Goal: Transaction & Acquisition: Purchase product/service

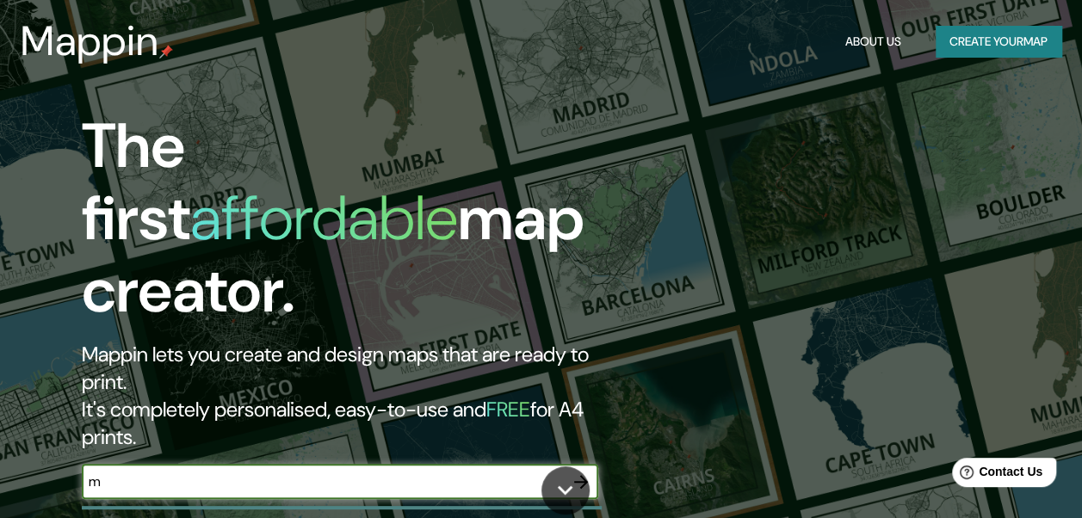
type input "[GEOGRAPHIC_DATA]"
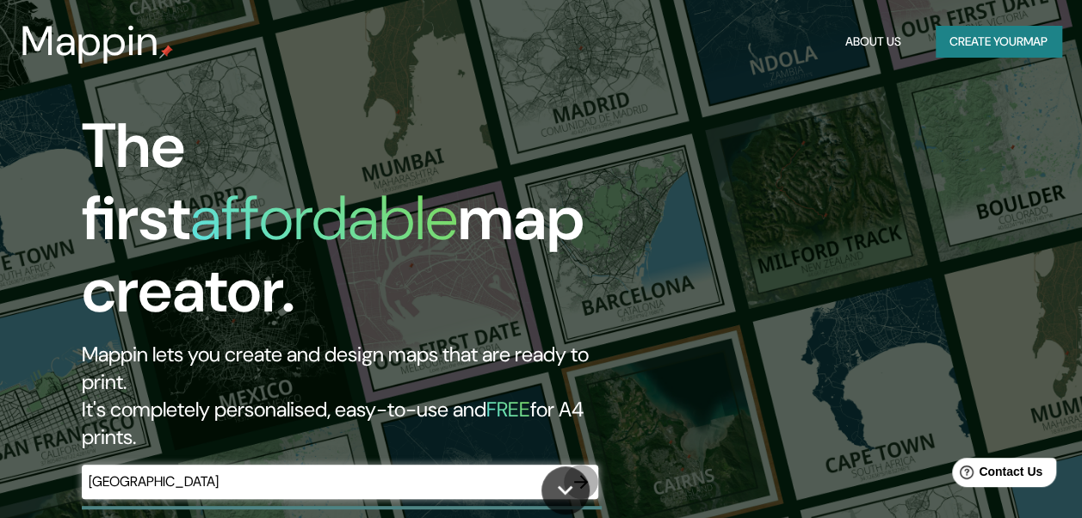
click at [577, 472] on icon "button" at bounding box center [581, 482] width 21 height 21
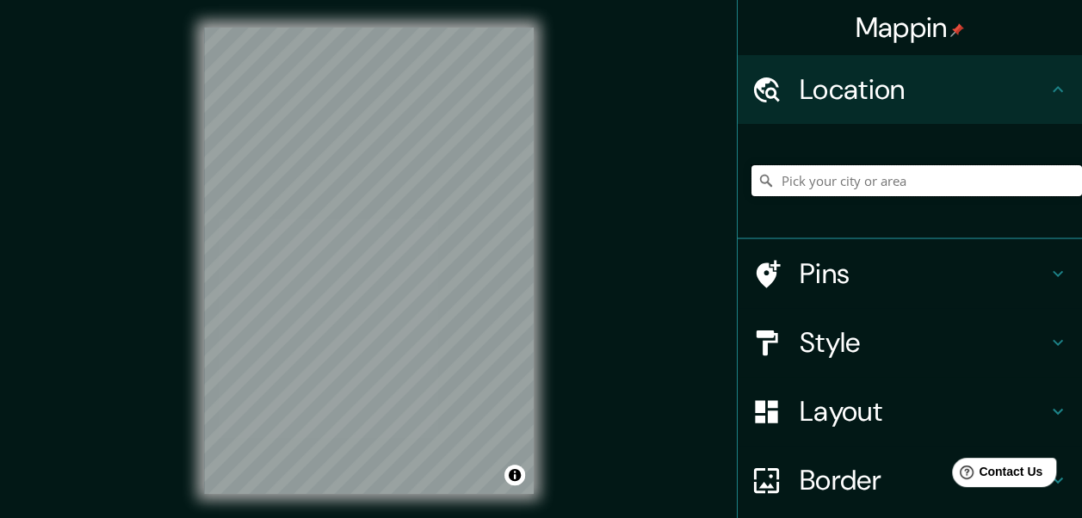
click at [958, 188] on input "Pick your city or area" at bounding box center [917, 180] width 331 height 31
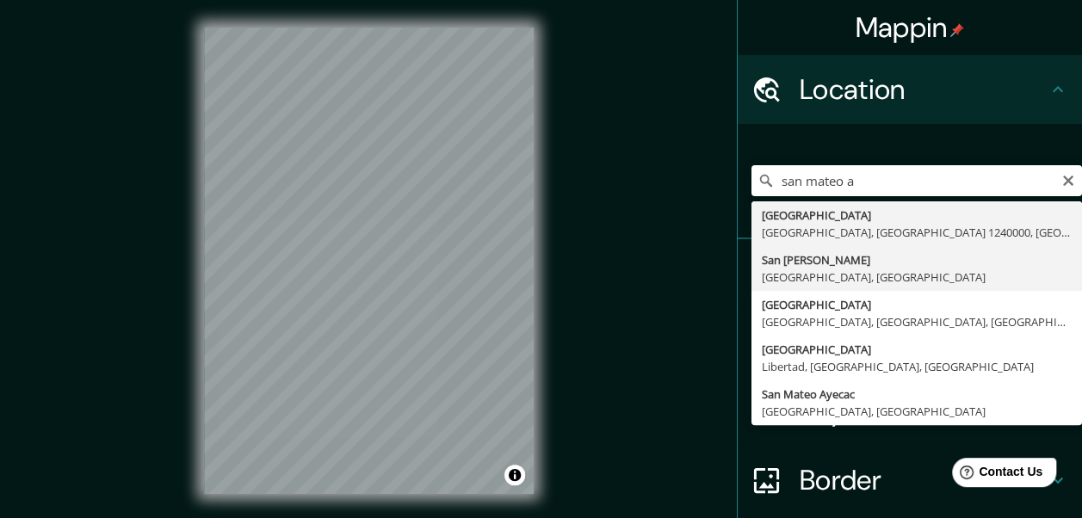
type input "San [PERSON_NAME], [GEOGRAPHIC_DATA], [GEOGRAPHIC_DATA]"
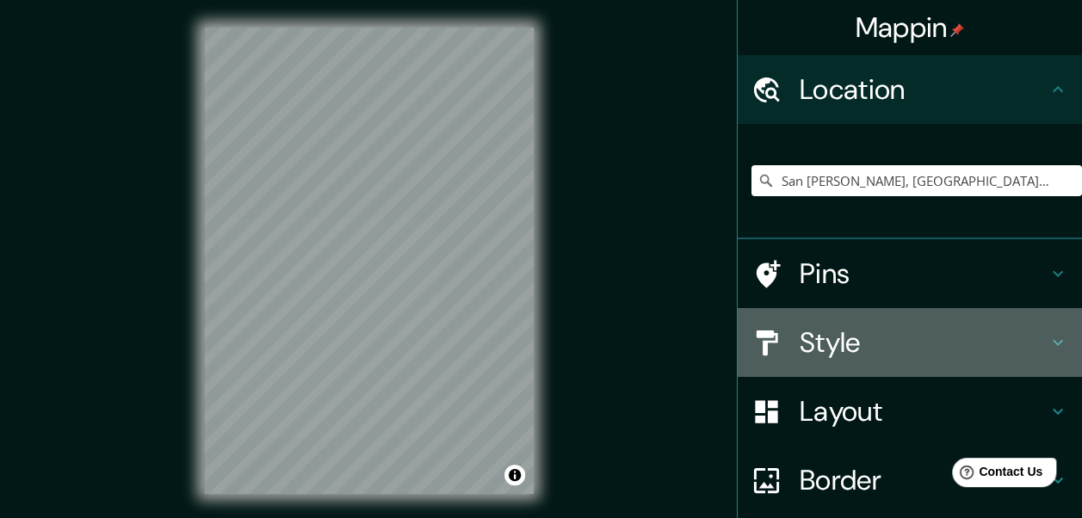
click at [949, 338] on h4 "Style" at bounding box center [924, 342] width 248 height 34
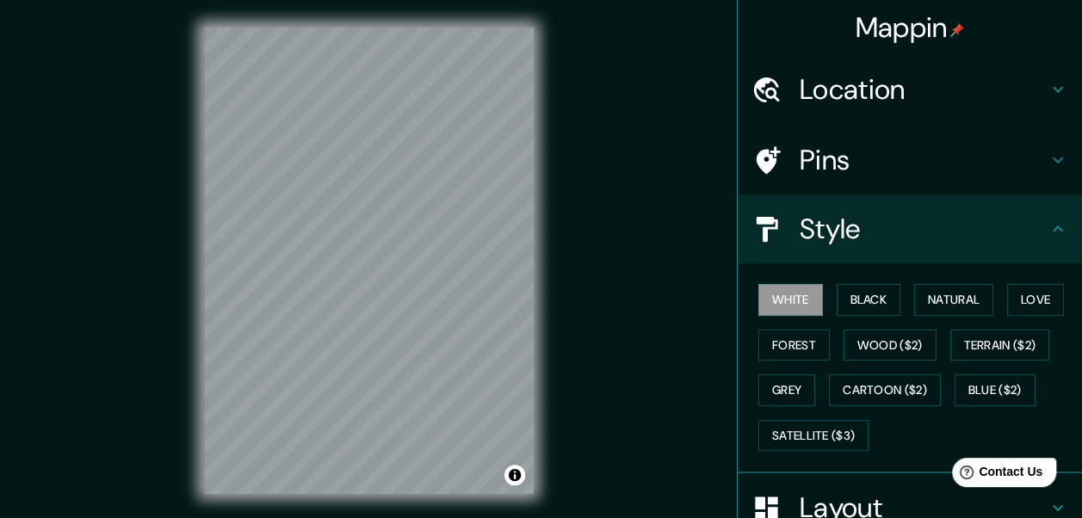
click at [787, 325] on div "White Black Natural Love Forest Wood ($2) Terrain ($2) Grey Cartoon ($2) Blue (…" at bounding box center [917, 367] width 331 height 181
click at [788, 338] on button "Forest" at bounding box center [794, 346] width 71 height 32
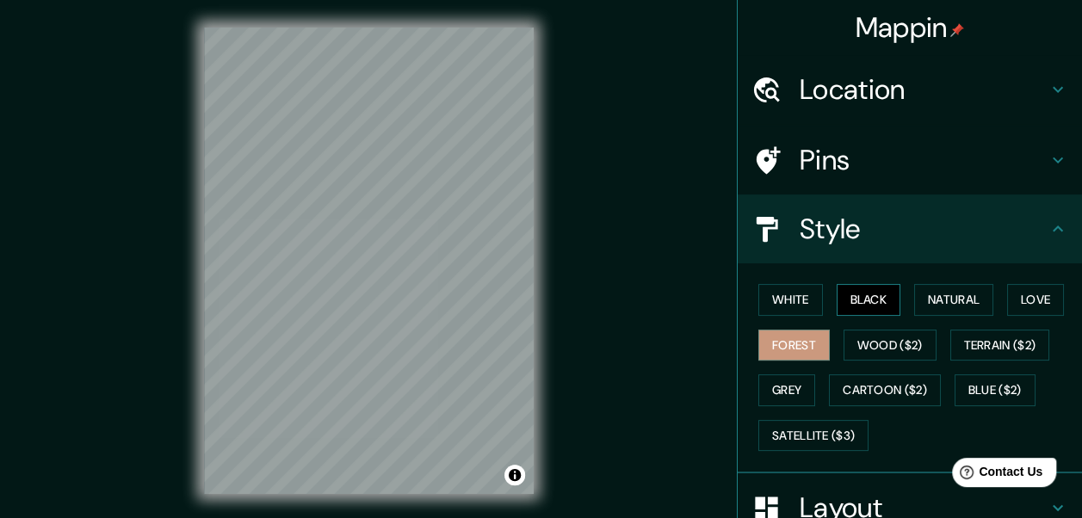
click at [872, 298] on button "Black" at bounding box center [869, 300] width 65 height 32
click at [934, 286] on button "Natural" at bounding box center [953, 300] width 79 height 32
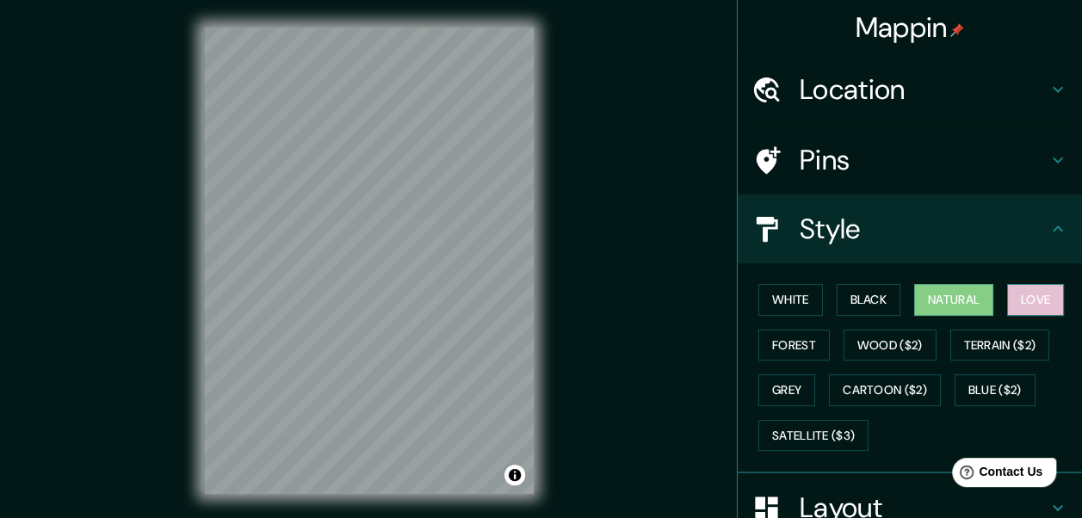
click at [1040, 293] on button "Love" at bounding box center [1035, 300] width 57 height 32
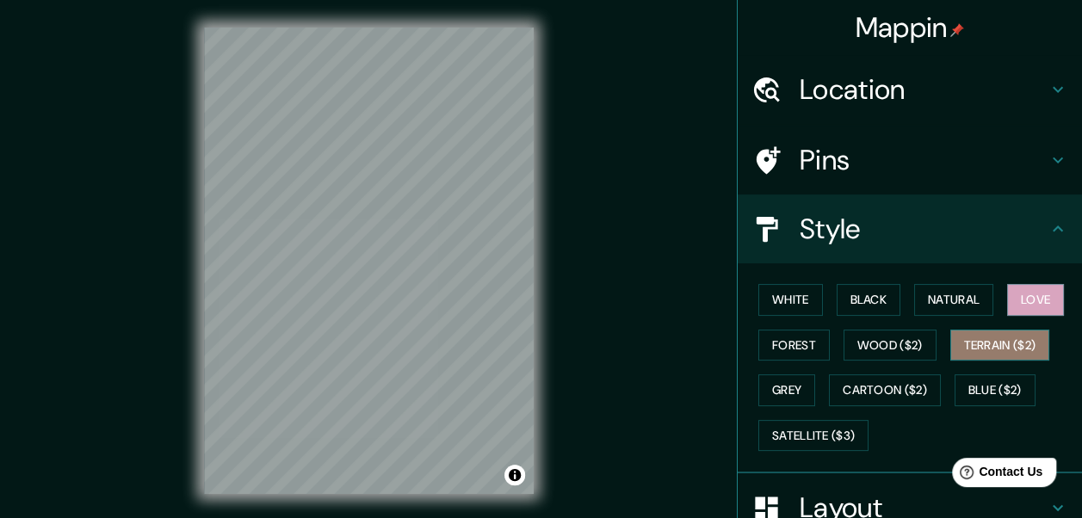
click at [1019, 344] on button "Terrain ($2)" at bounding box center [1001, 346] width 100 height 32
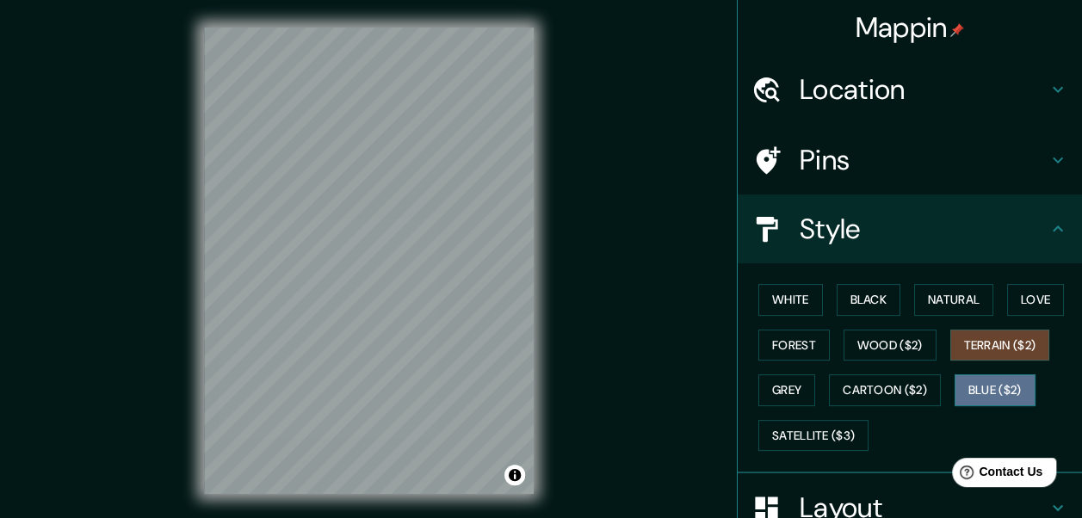
click at [989, 387] on button "Blue ($2)" at bounding box center [995, 391] width 81 height 32
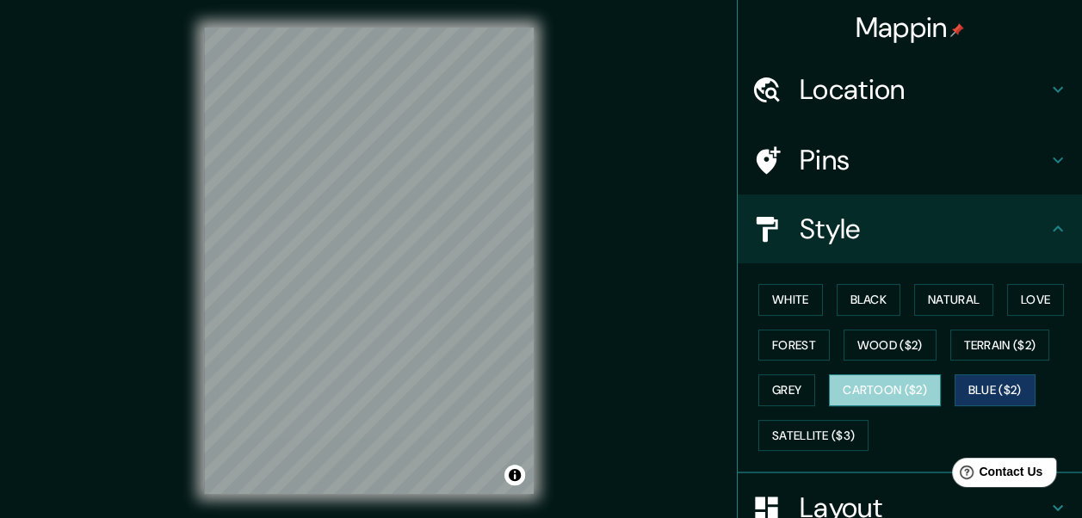
click at [882, 387] on button "Cartoon ($2)" at bounding box center [885, 391] width 112 height 32
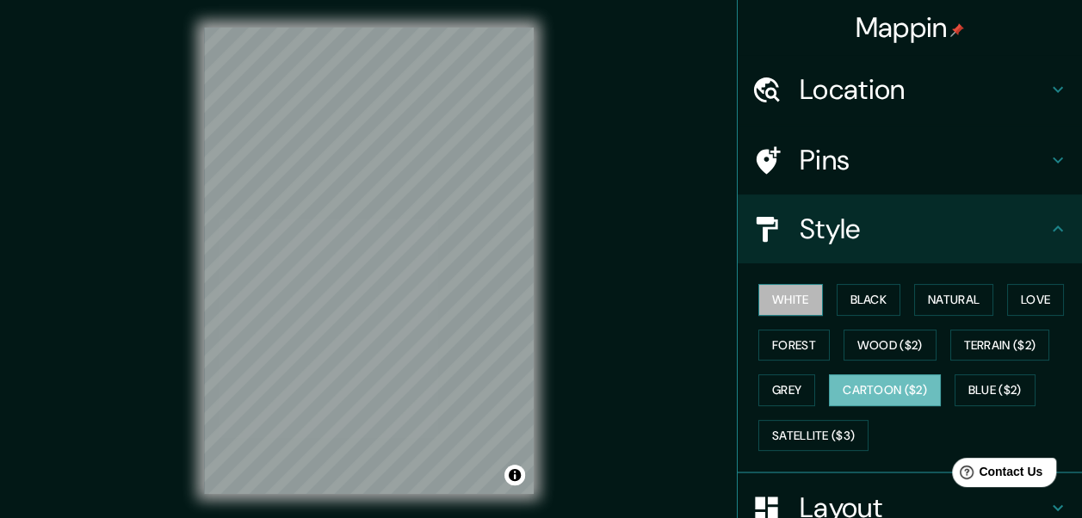
click at [799, 295] on button "White" at bounding box center [791, 300] width 65 height 32
click at [629, 322] on div "Mappin Location [GEOGRAPHIC_DATA][PERSON_NAME], [GEOGRAPHIC_DATA], [GEOGRAPHIC_…" at bounding box center [541, 274] width 1082 height 549
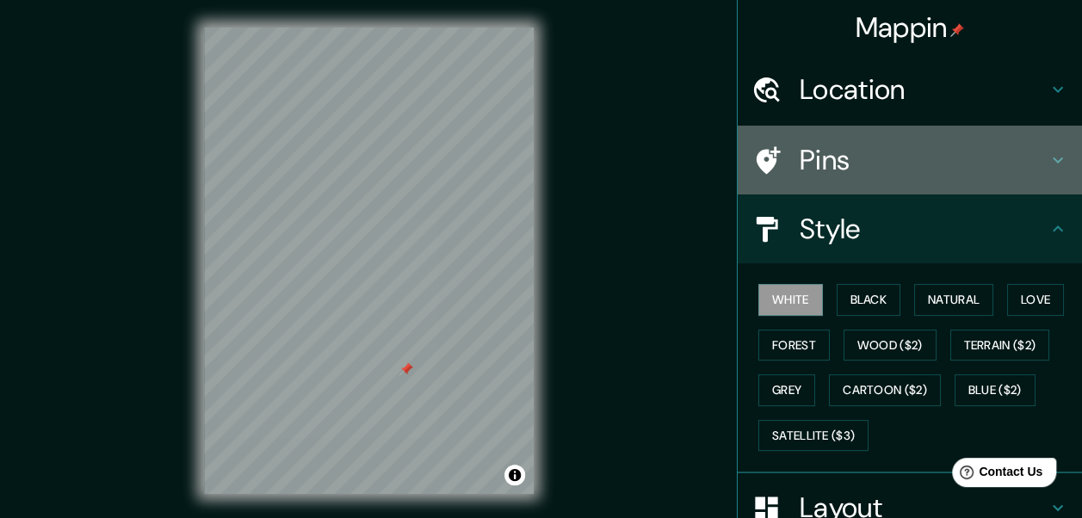
click at [1032, 155] on h4 "Pins" at bounding box center [924, 160] width 248 height 34
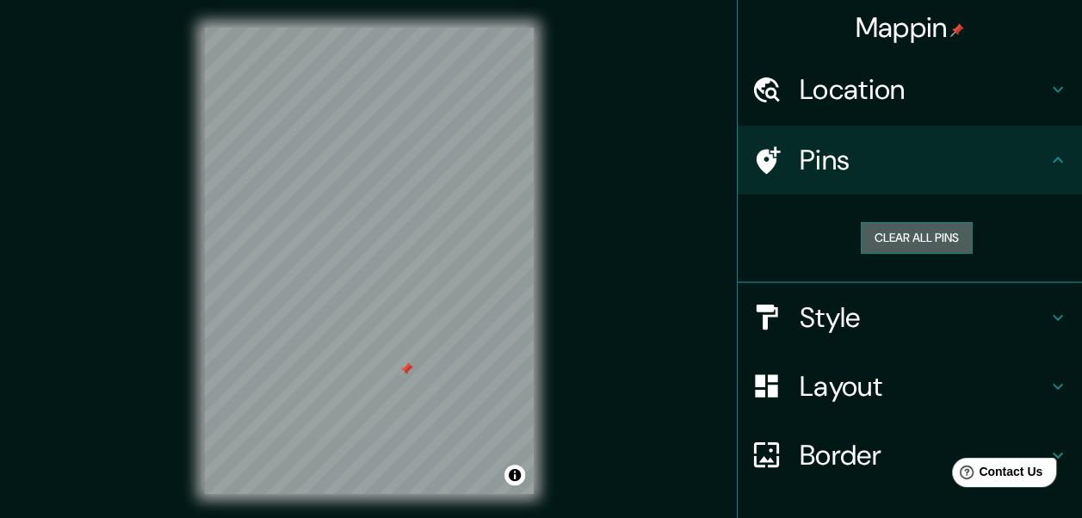
click at [925, 232] on button "Clear all pins" at bounding box center [917, 238] width 112 height 32
